Goal: Task Accomplishment & Management: Manage account settings

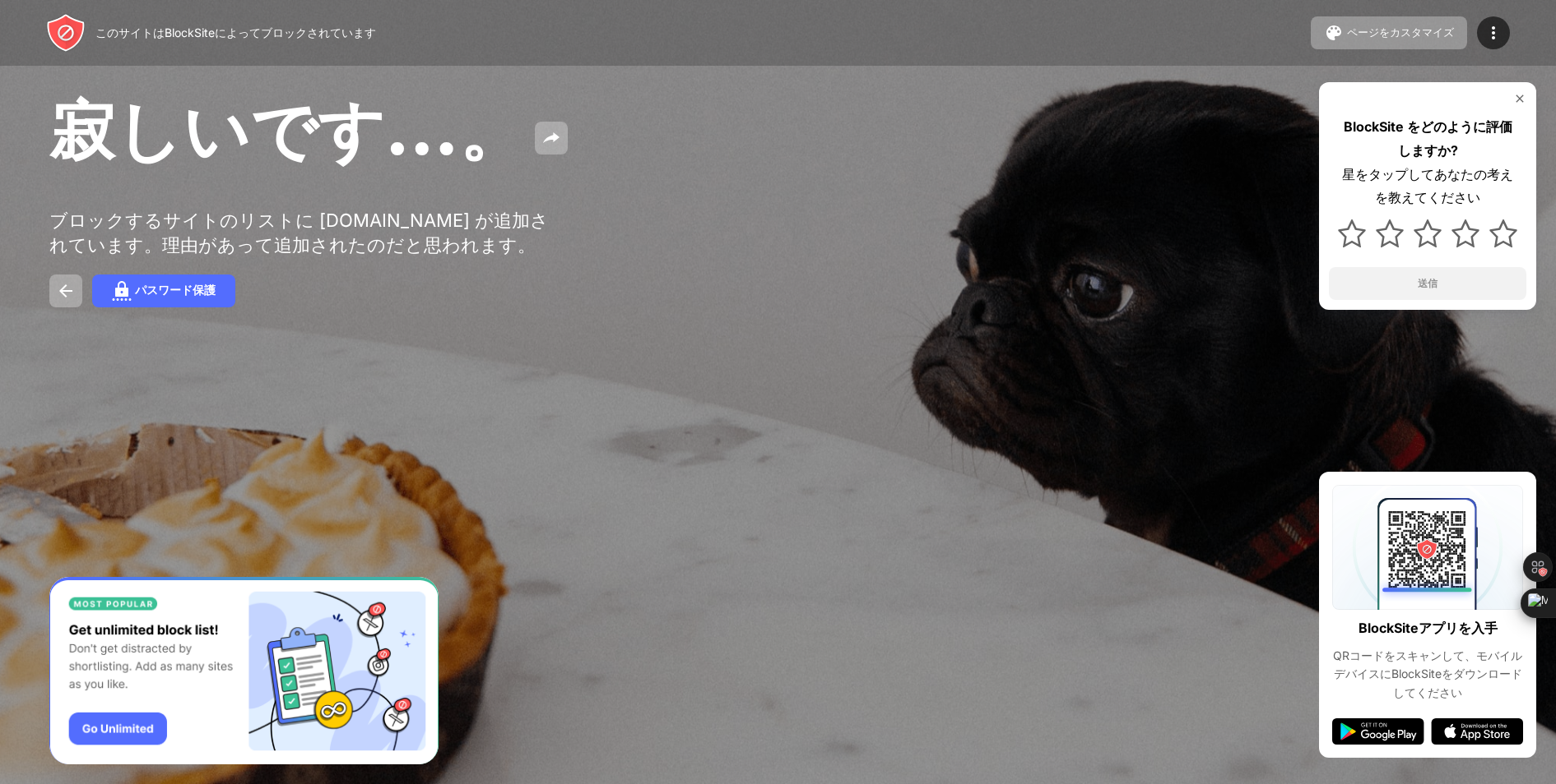
click at [1019, 145] on div "寂しいです…。" at bounding box center [631, 133] width 1166 height 89
click at [1487, 34] on img at bounding box center [1493, 32] width 19 height 19
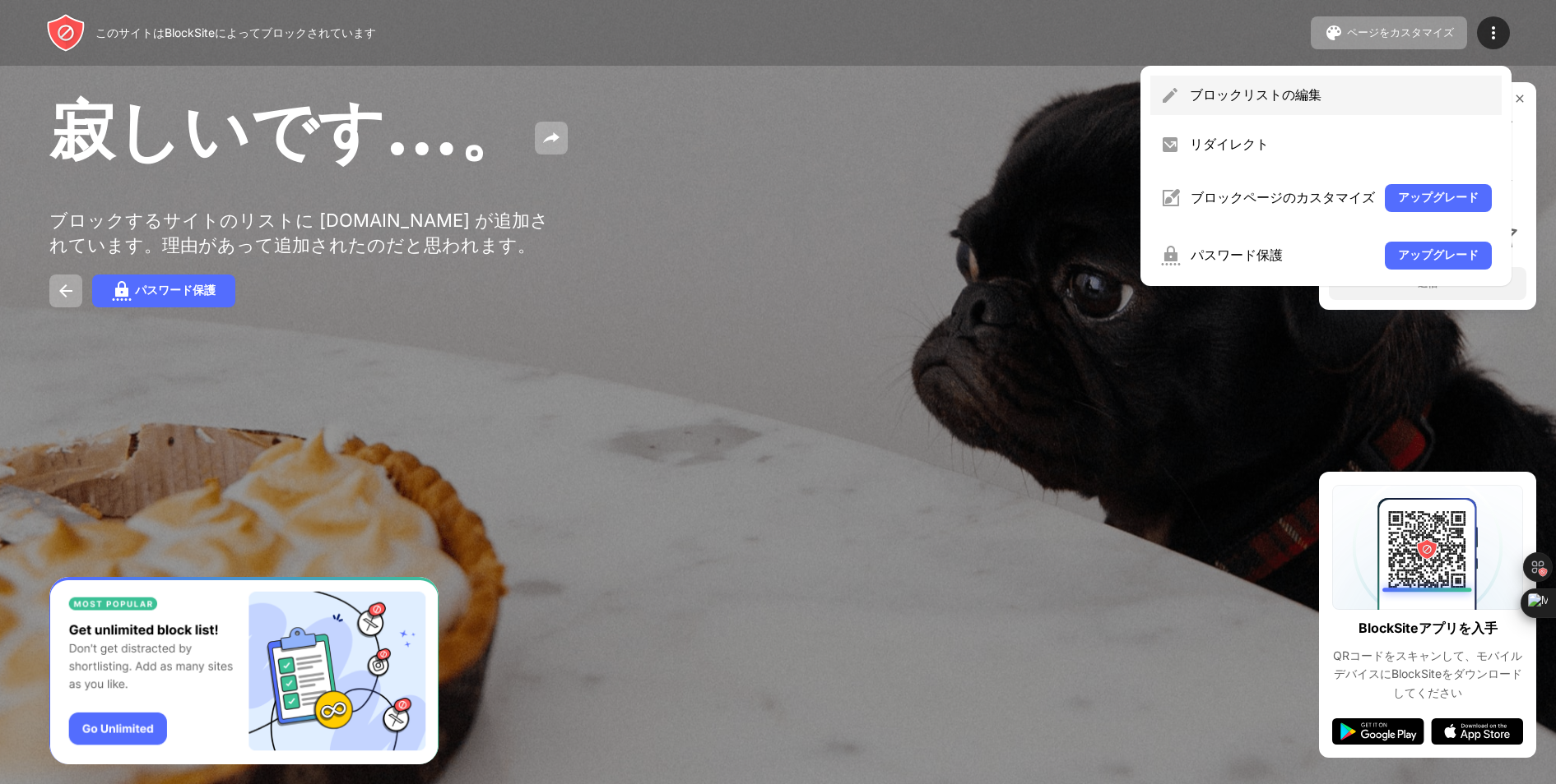
click at [1256, 92] on font "ブロックリストの編集" at bounding box center [1256, 95] width 132 height 17
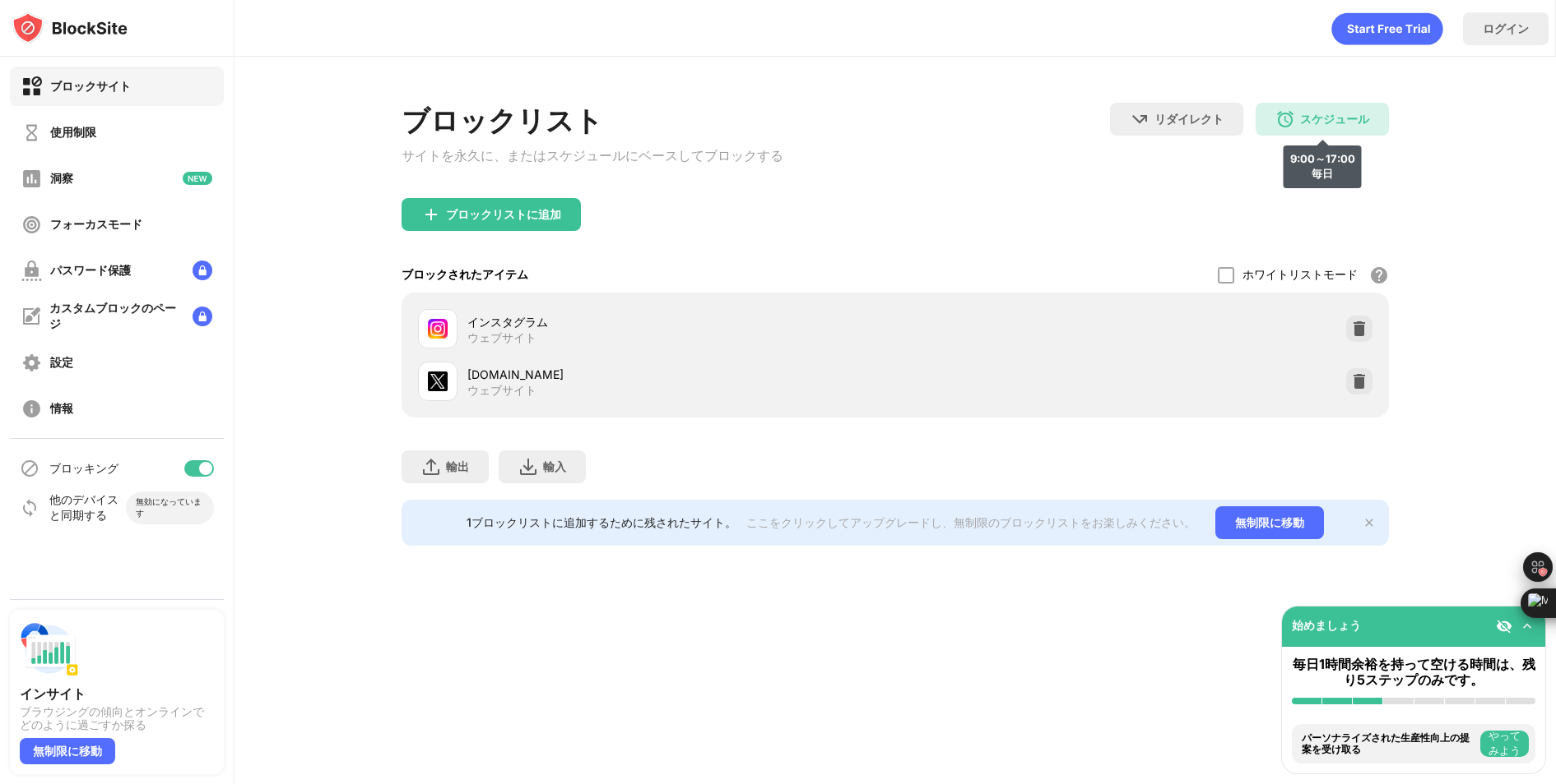
click at [1329, 120] on font "スケジュール" at bounding box center [1334, 119] width 70 height 14
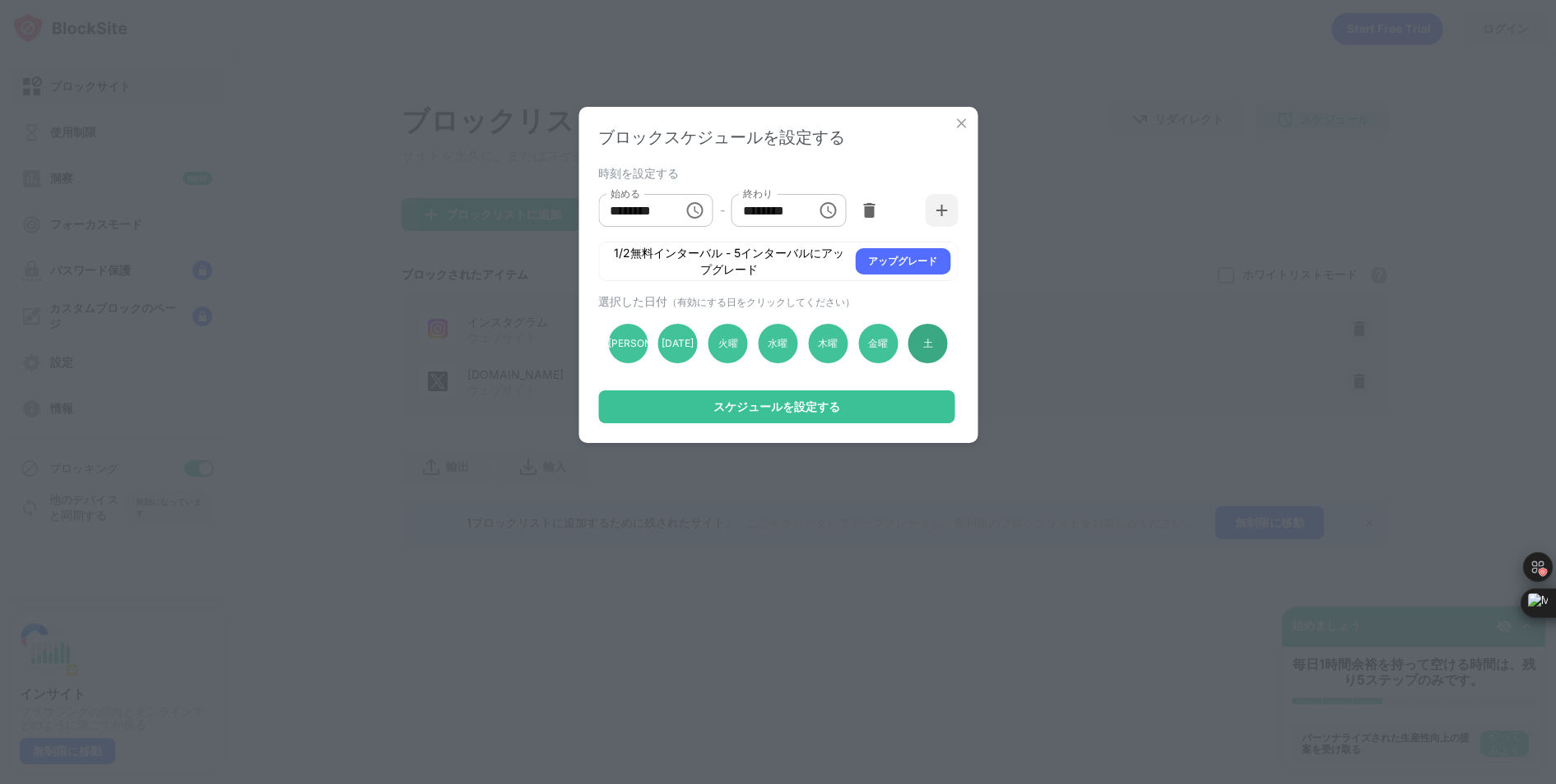
click at [911, 347] on div "土" at bounding box center [928, 344] width 40 height 40
click at [617, 339] on div "[PERSON_NAME]" at bounding box center [628, 344] width 40 height 40
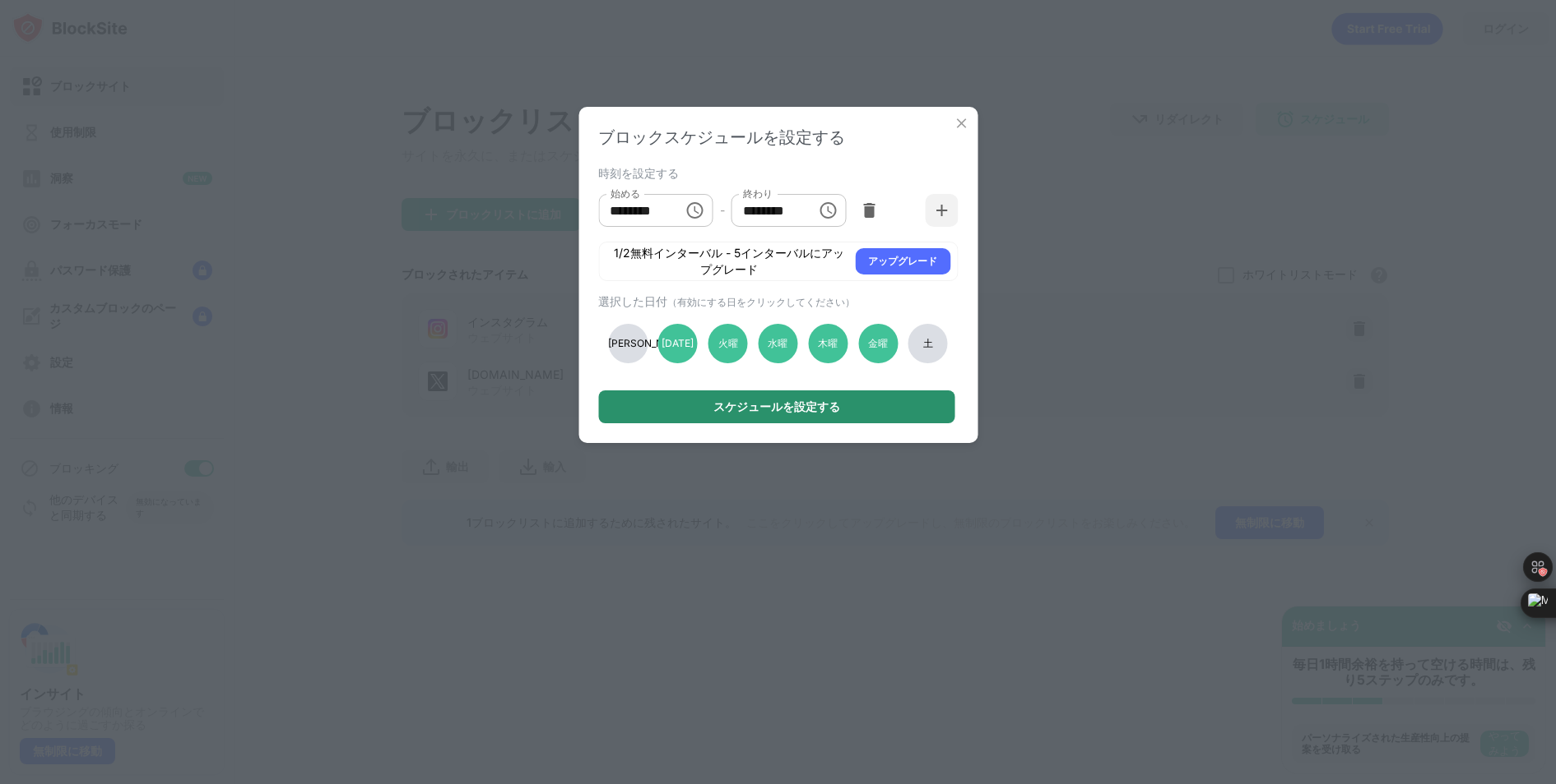
click at [743, 418] on div "スケジュールを設定する" at bounding box center [776, 406] width 356 height 32
